Goal: Task Accomplishment & Management: Use online tool/utility

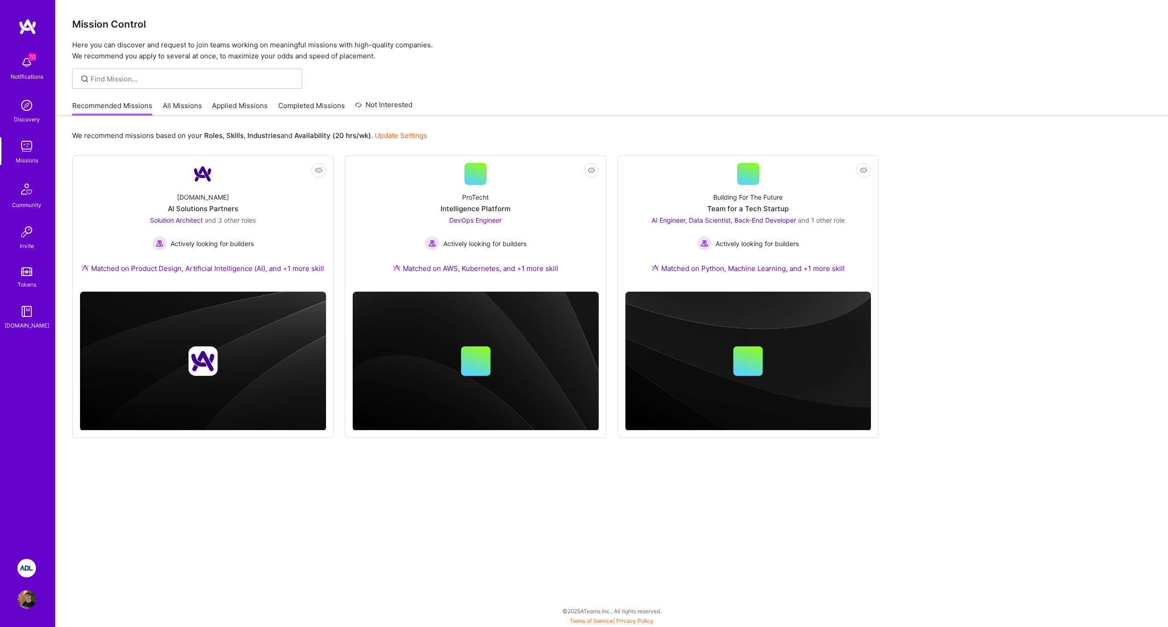
click at [28, 569] on img at bounding box center [26, 567] width 18 height 18
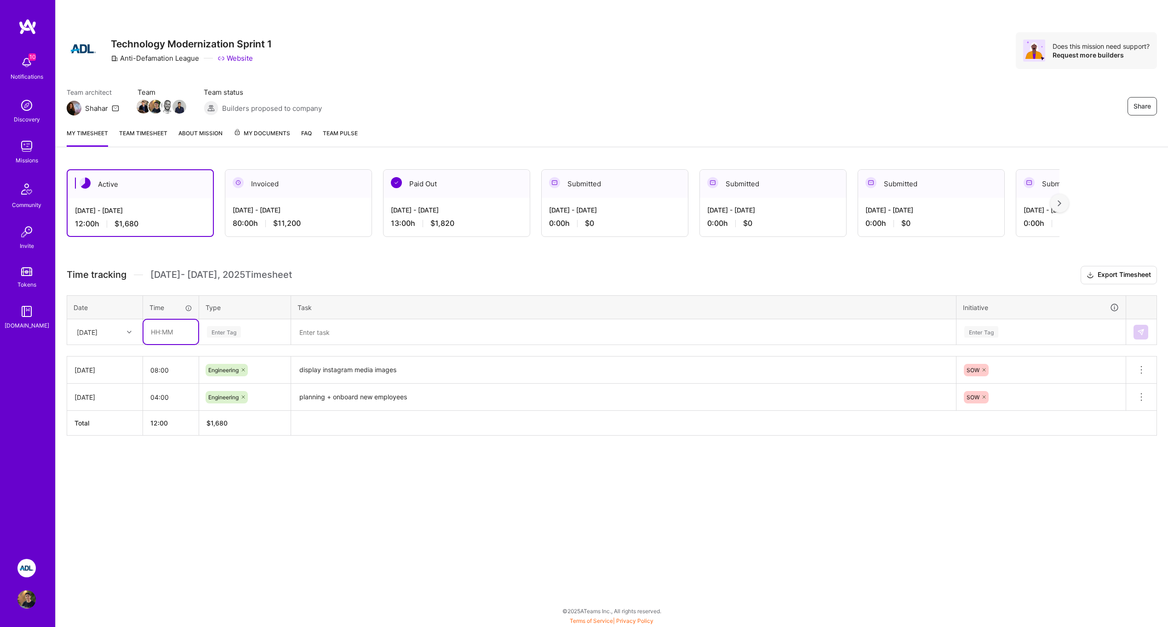
click at [167, 338] on input "text" at bounding box center [170, 331] width 55 height 24
type input "04:00"
click at [227, 329] on div "Enter Tag" at bounding box center [224, 332] width 34 height 14
click at [228, 425] on span "Engineering" at bounding box center [224, 427] width 40 height 12
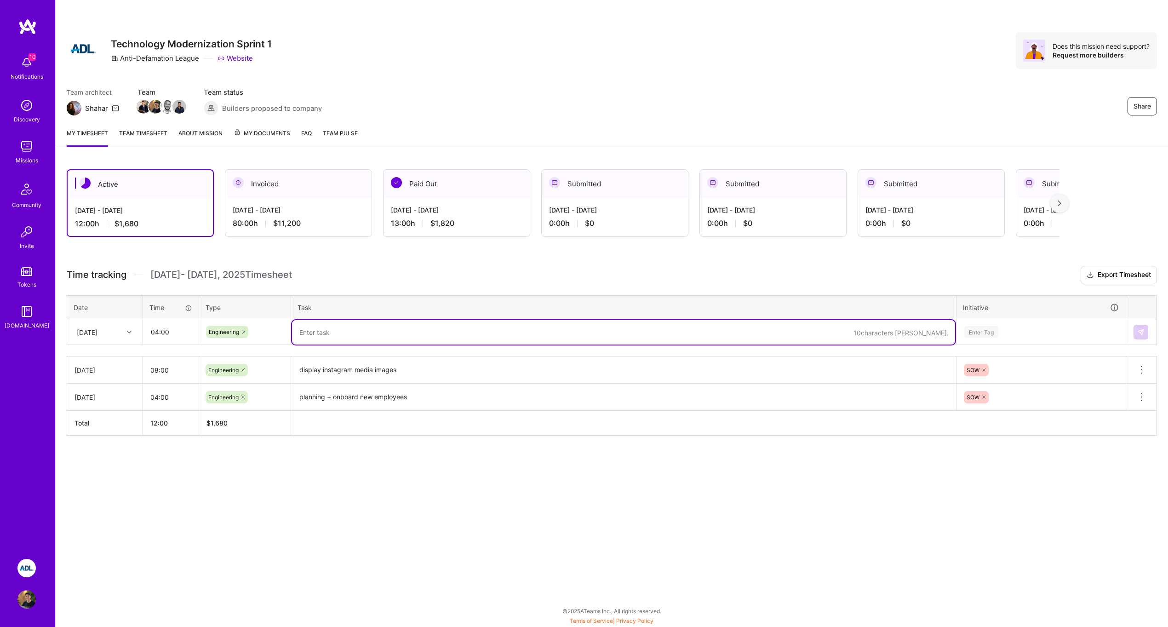
click at [703, 326] on textarea at bounding box center [623, 332] width 663 height 24
type textarea "instagram pipeline review"
click at [992, 327] on div "Enter Tag" at bounding box center [981, 332] width 34 height 14
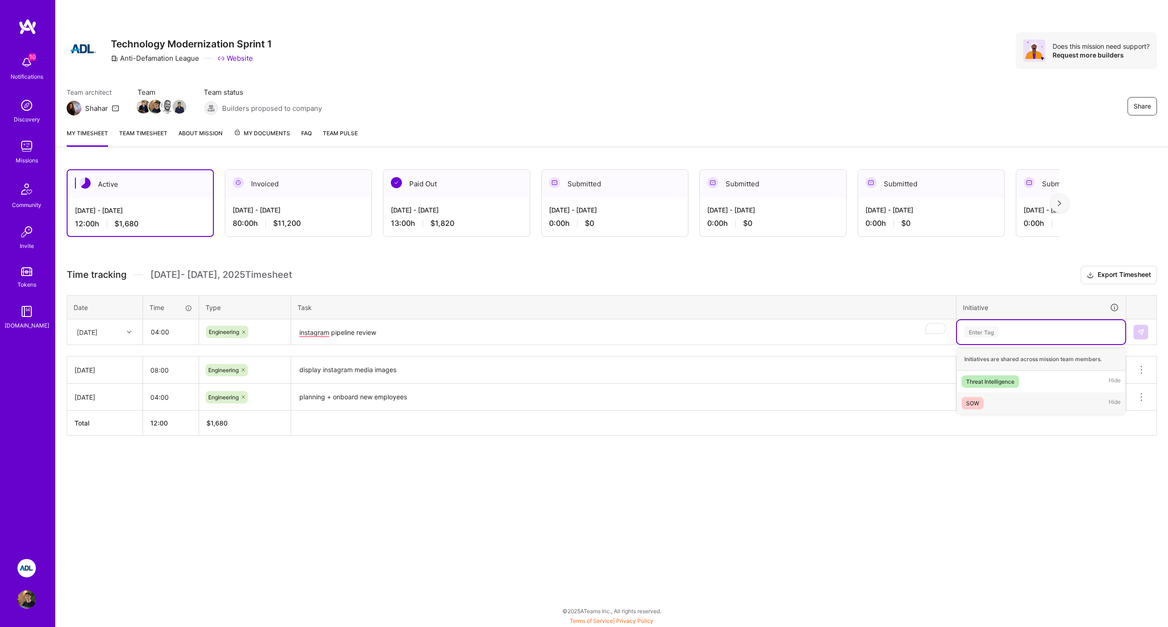
click at [982, 398] on span "SOW" at bounding box center [972, 403] width 22 height 12
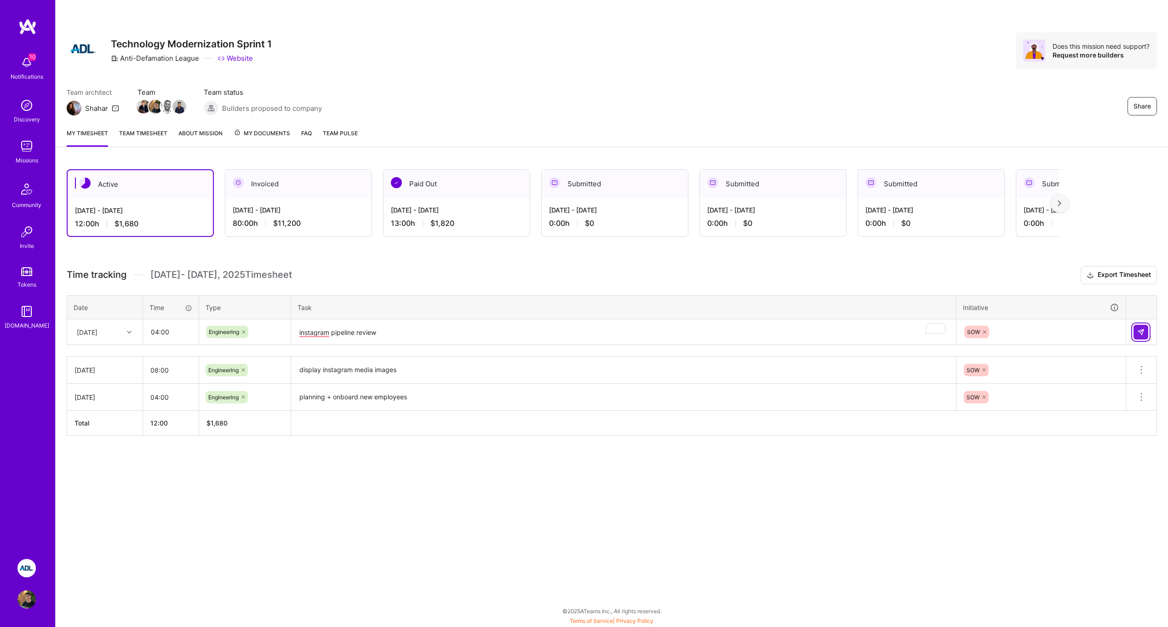
click at [1139, 337] on button at bounding box center [1140, 332] width 15 height 15
